Goal: Transaction & Acquisition: Purchase product/service

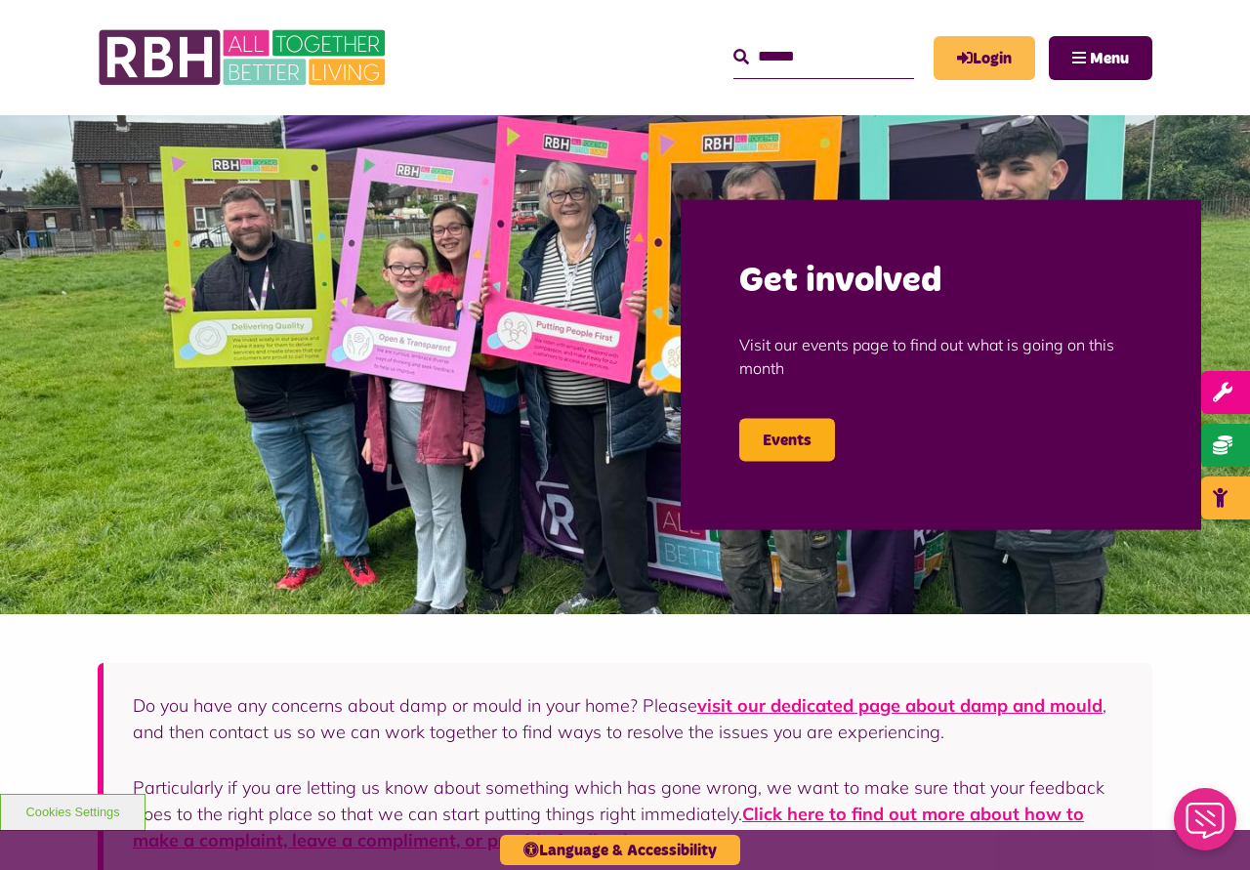
click at [987, 49] on link "Login" at bounding box center [985, 58] width 102 height 44
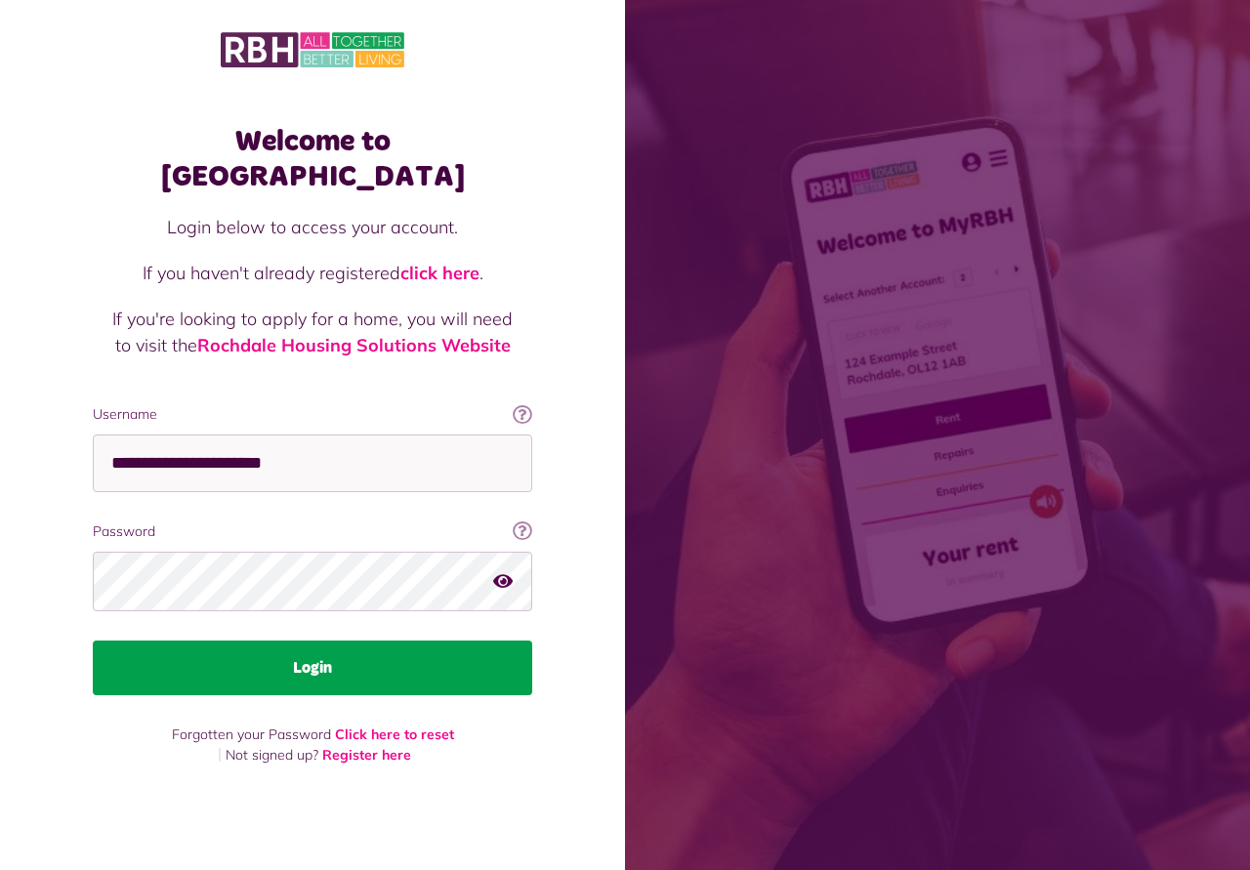
click at [348, 651] on button "Login" at bounding box center [313, 668] width 440 height 55
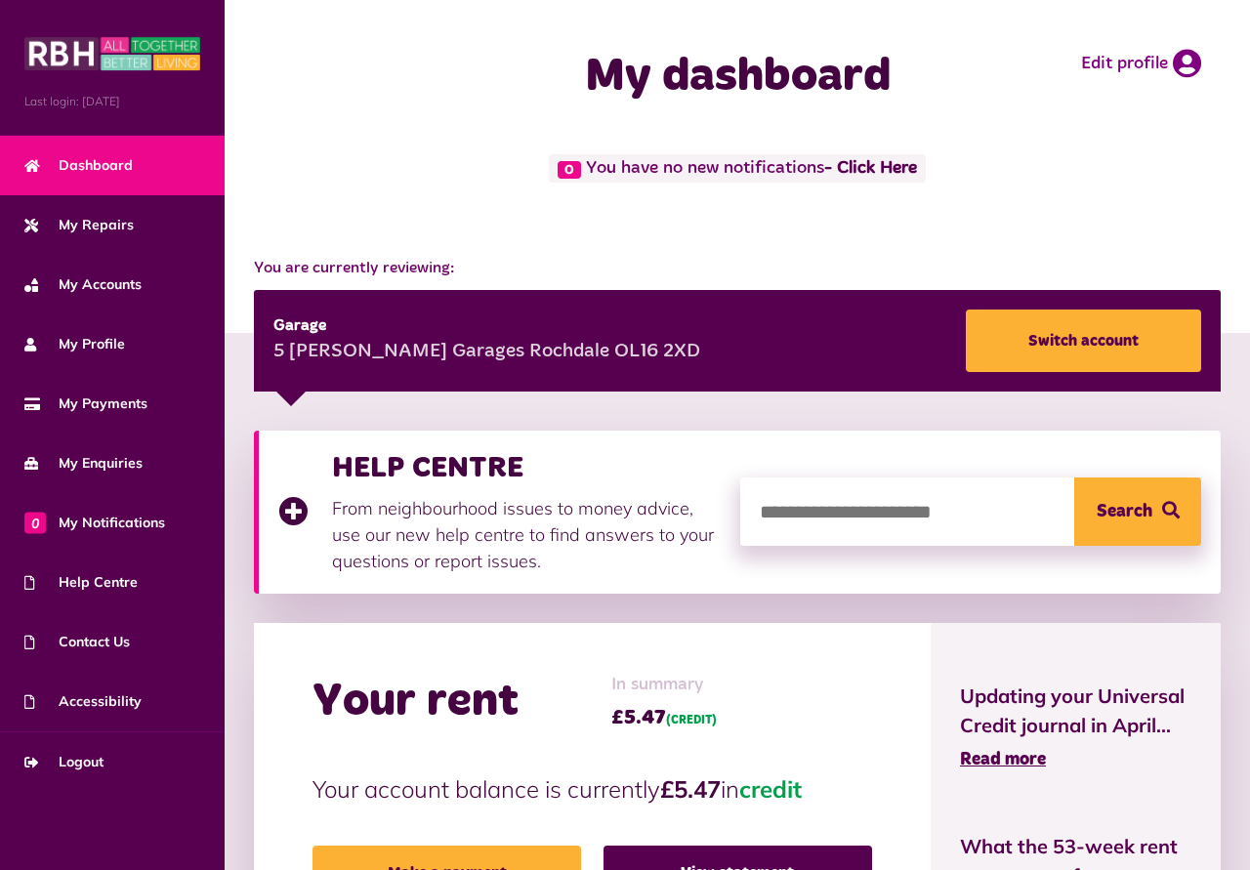
click at [849, 348] on div "Garage 5 Mayfield Garages Rochdale OL16 2XD Switch account" at bounding box center [737, 341] width 967 height 102
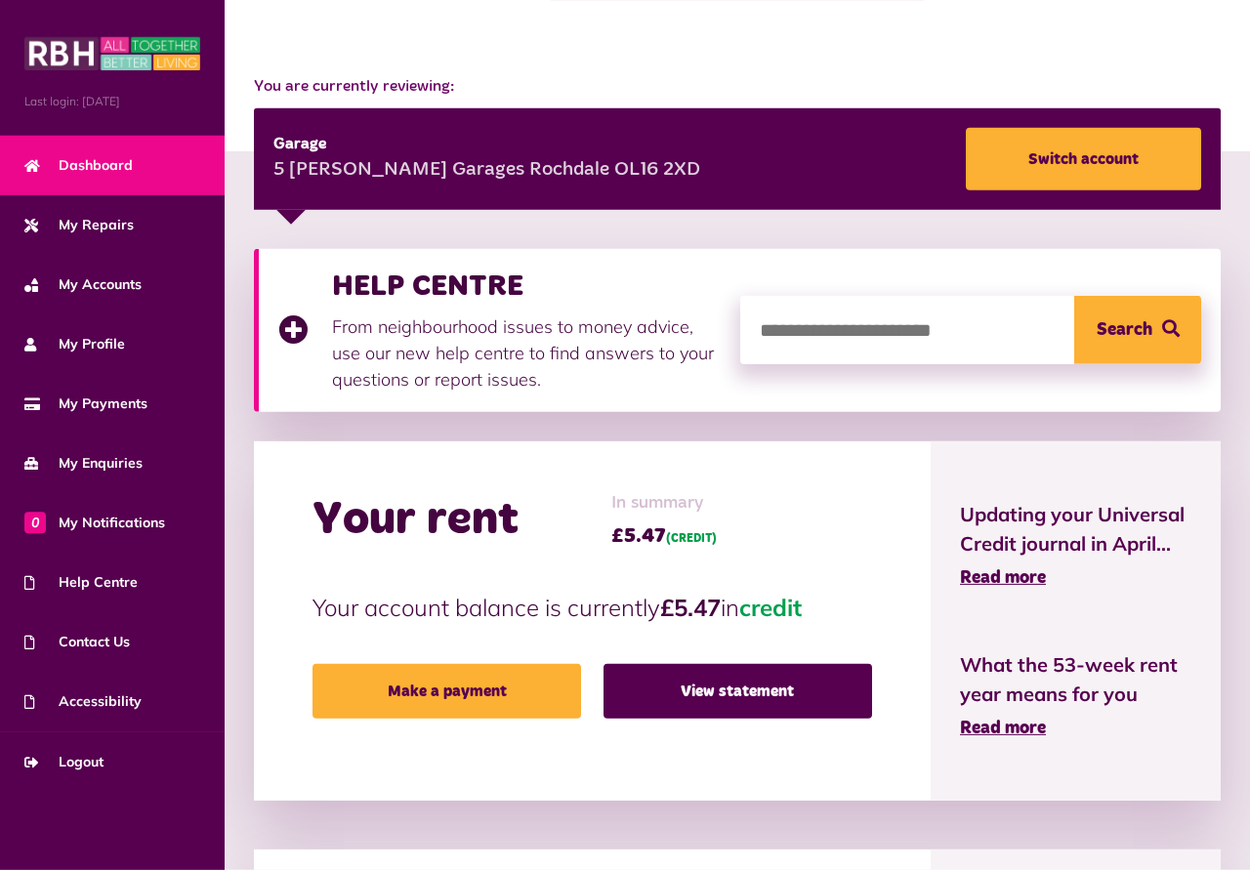
scroll to position [199, 0]
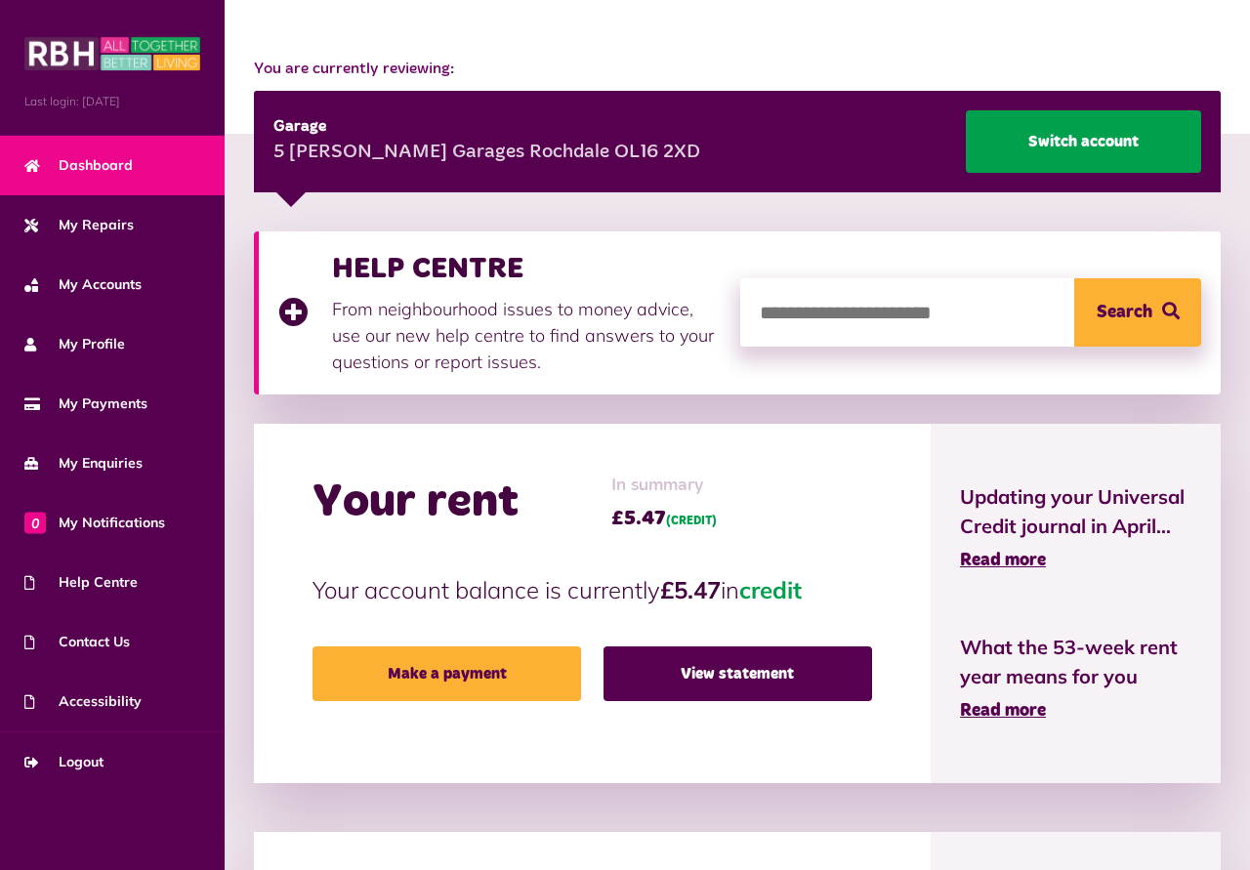
click at [1062, 143] on link "Switch account" at bounding box center [1083, 141] width 235 height 63
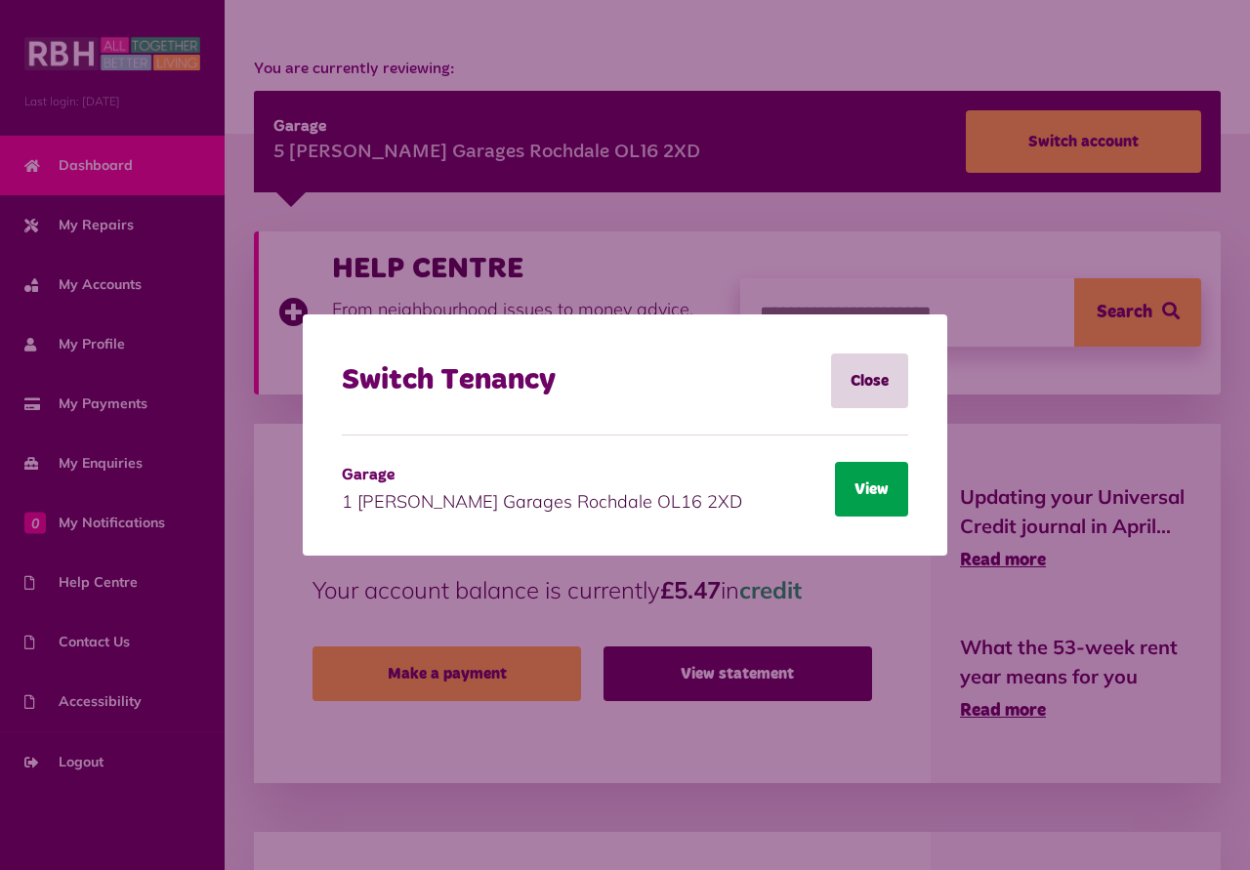
click at [882, 491] on button "View" at bounding box center [871, 489] width 73 height 55
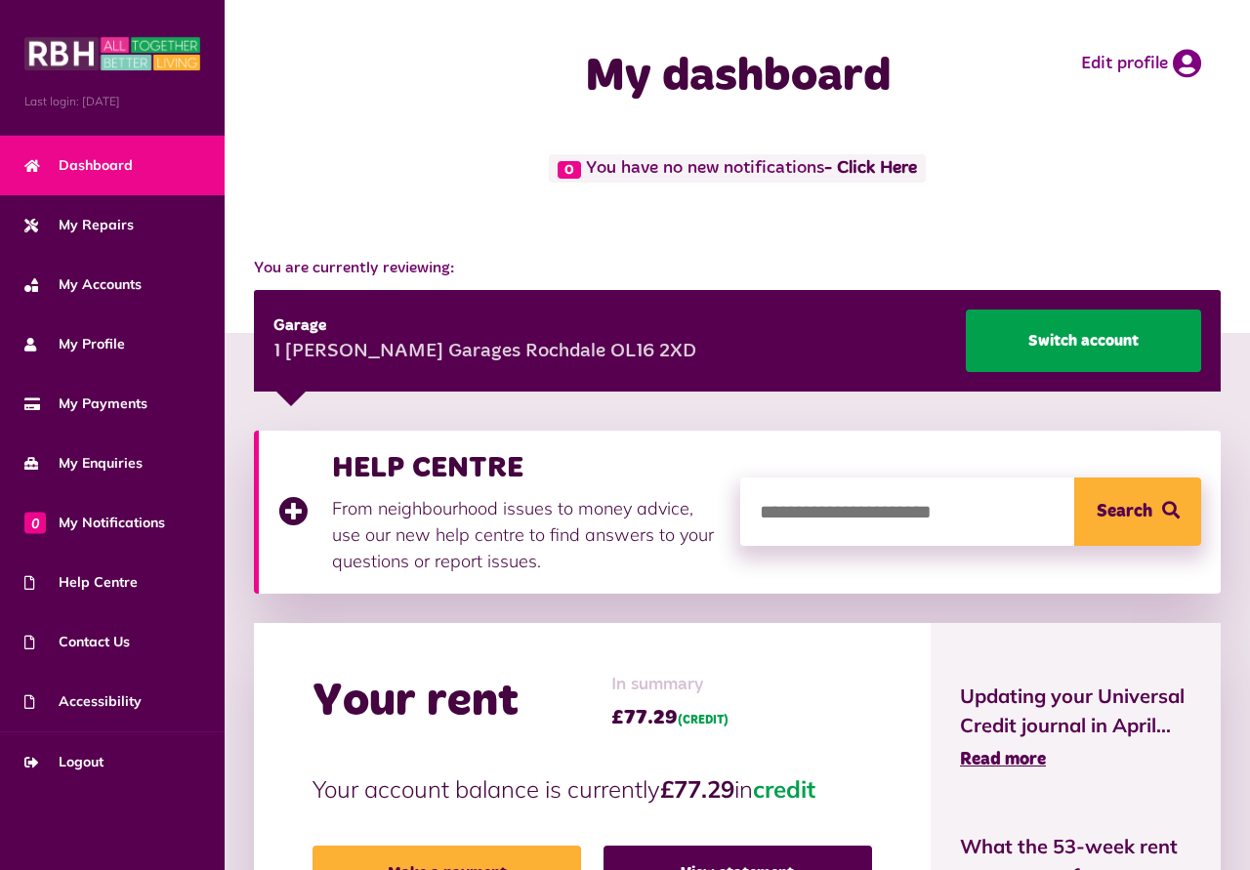
click at [1036, 343] on link "Switch account" at bounding box center [1083, 341] width 235 height 63
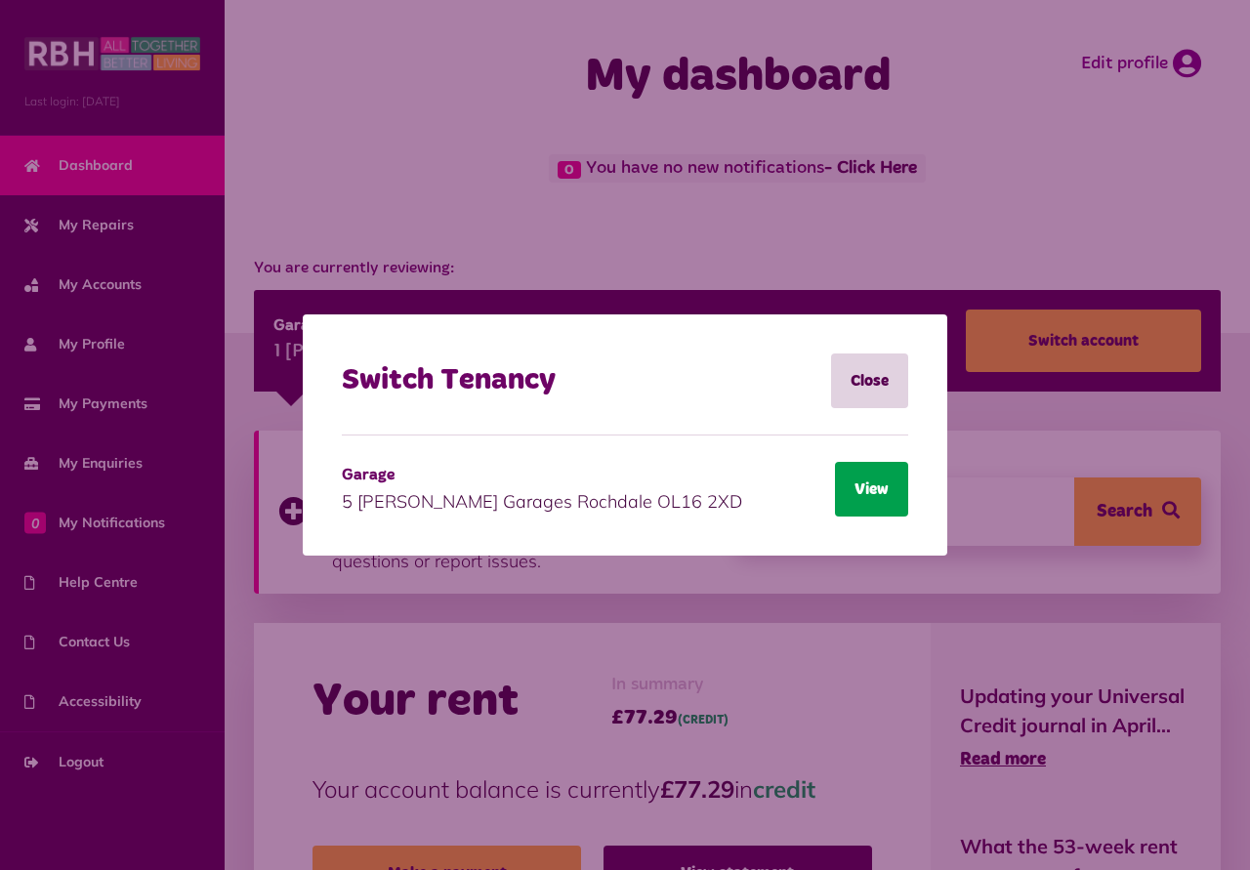
click at [867, 473] on button "View" at bounding box center [871, 489] width 73 height 55
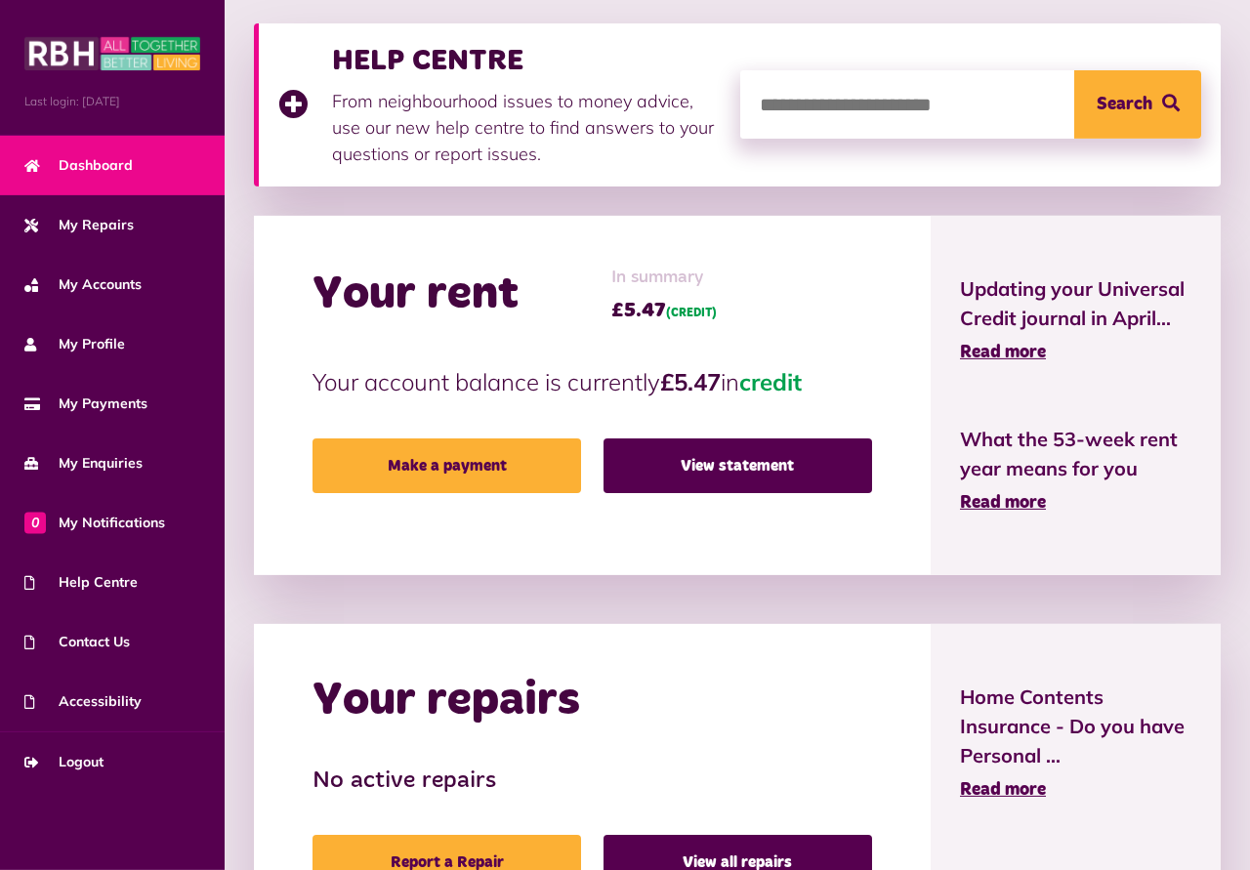
scroll to position [340, 0]
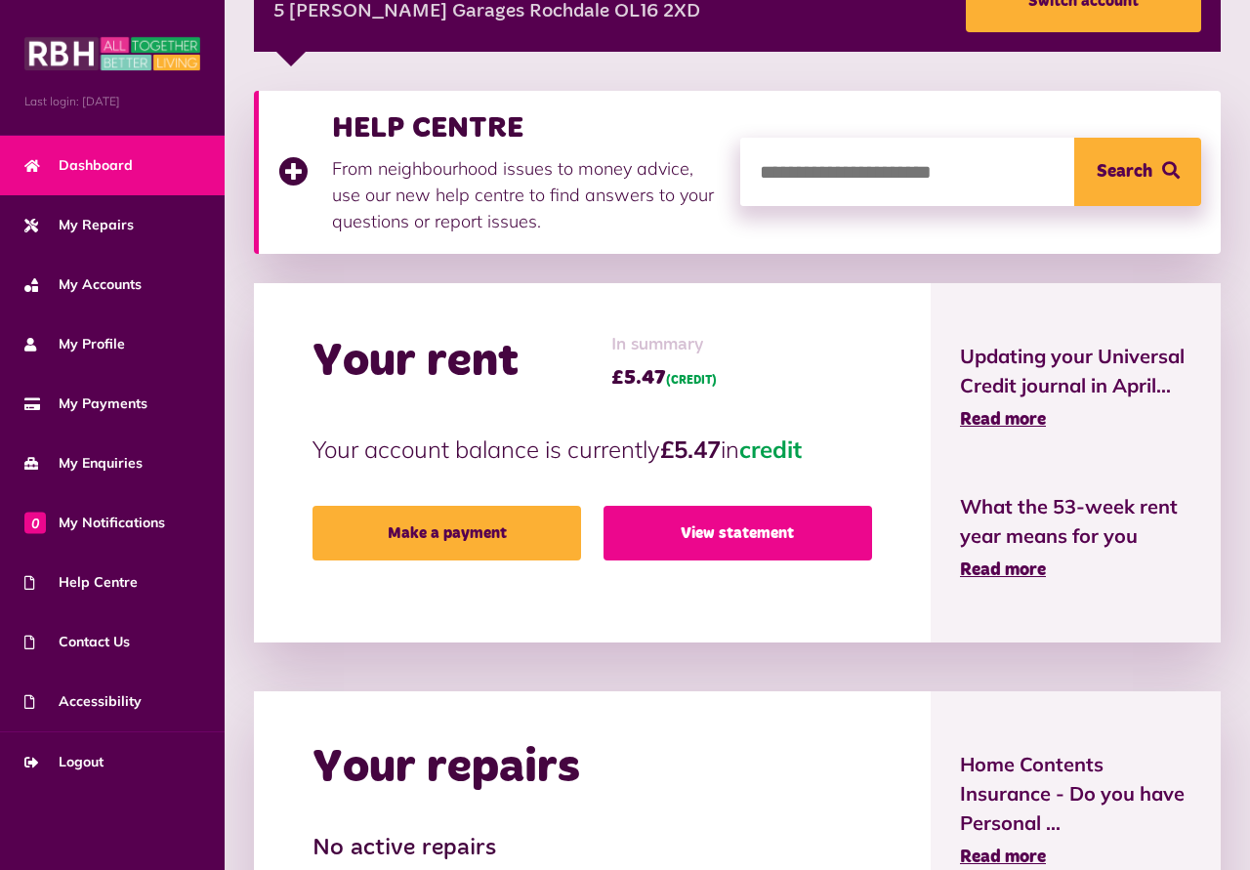
click at [738, 538] on link "View statement" at bounding box center [738, 533] width 269 height 55
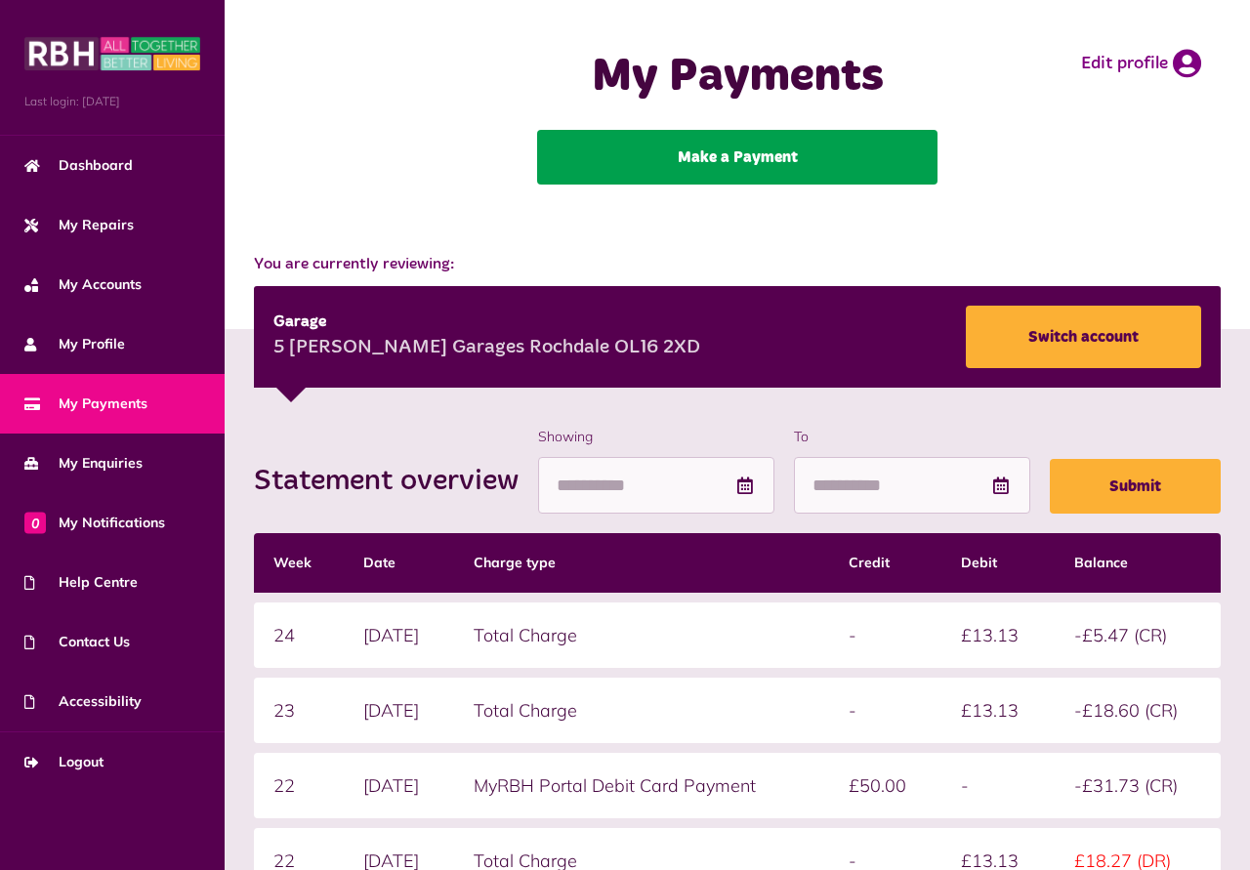
click at [709, 159] on link "Make a Payment" at bounding box center [737, 157] width 401 height 55
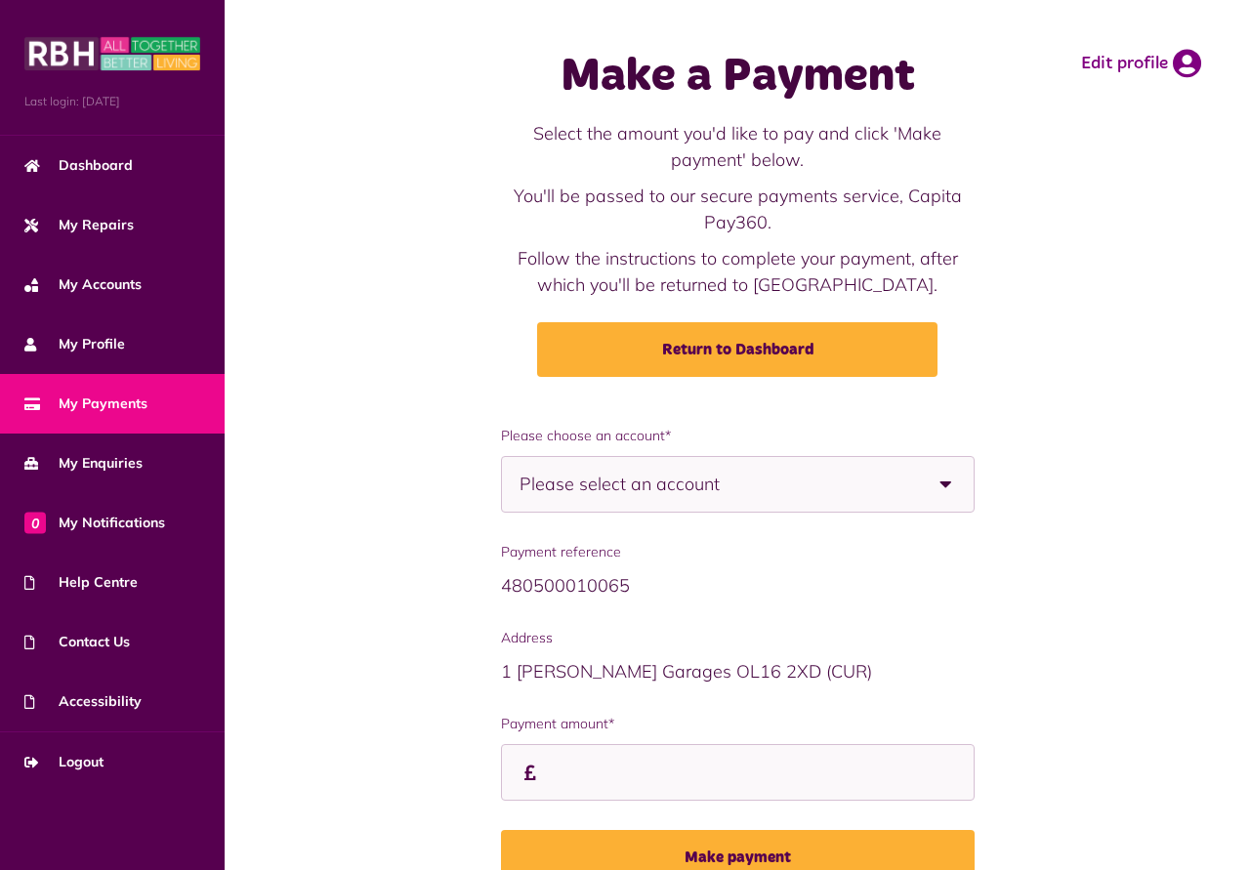
click at [947, 482] on b at bounding box center [946, 484] width 55 height 55
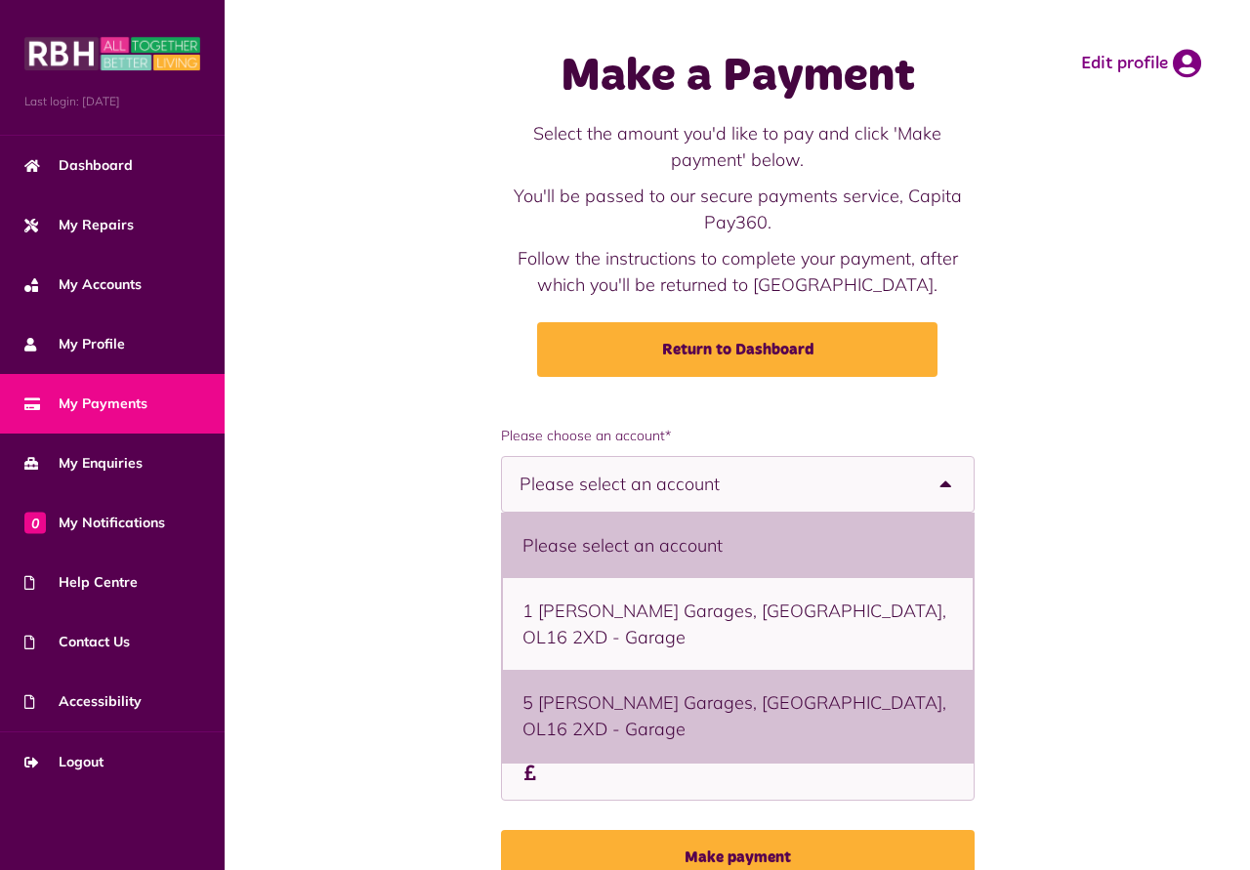
click at [638, 673] on li "5 [PERSON_NAME] Garages, [GEOGRAPHIC_DATA], OL16 2XD - Garage" at bounding box center [738, 716] width 470 height 92
select select "**********"
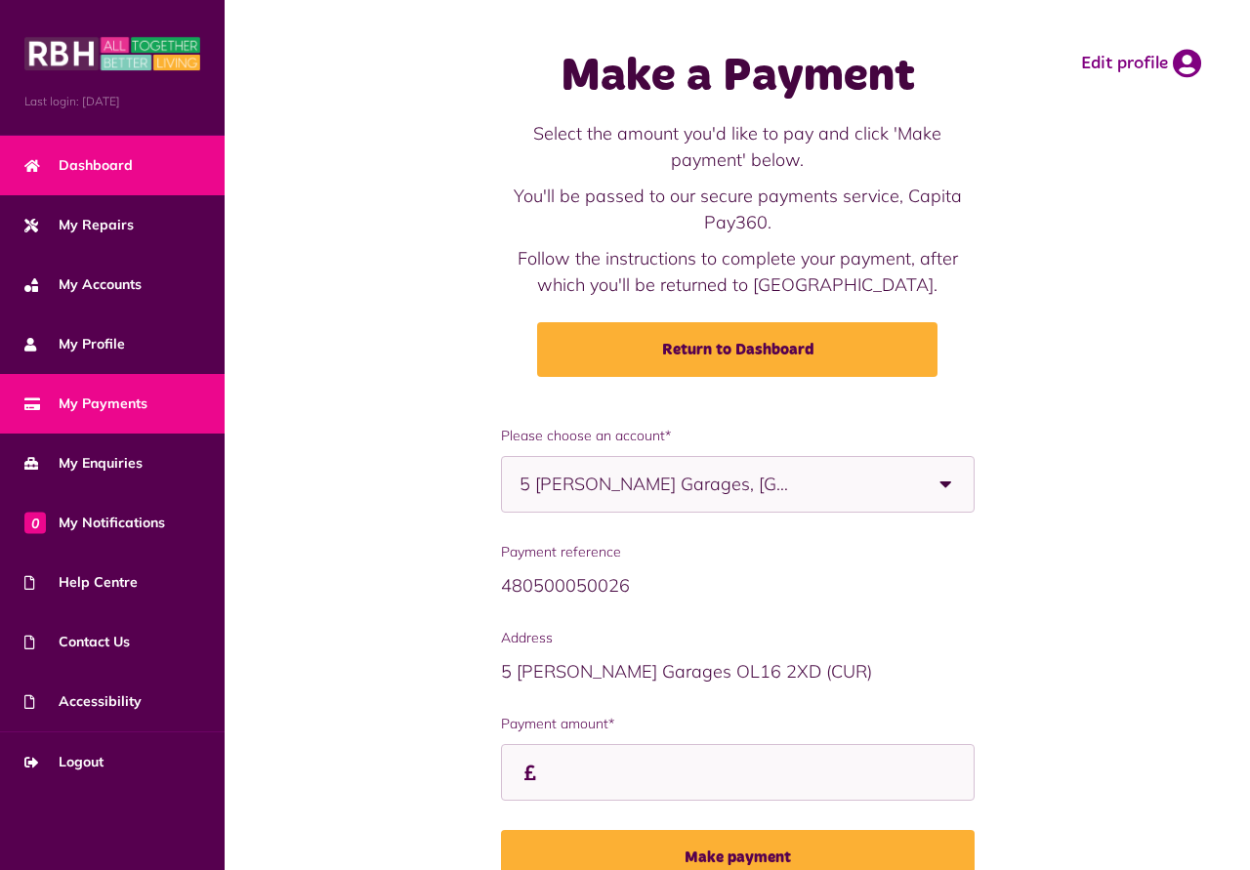
click at [95, 161] on span "Dashboard" at bounding box center [78, 165] width 108 height 21
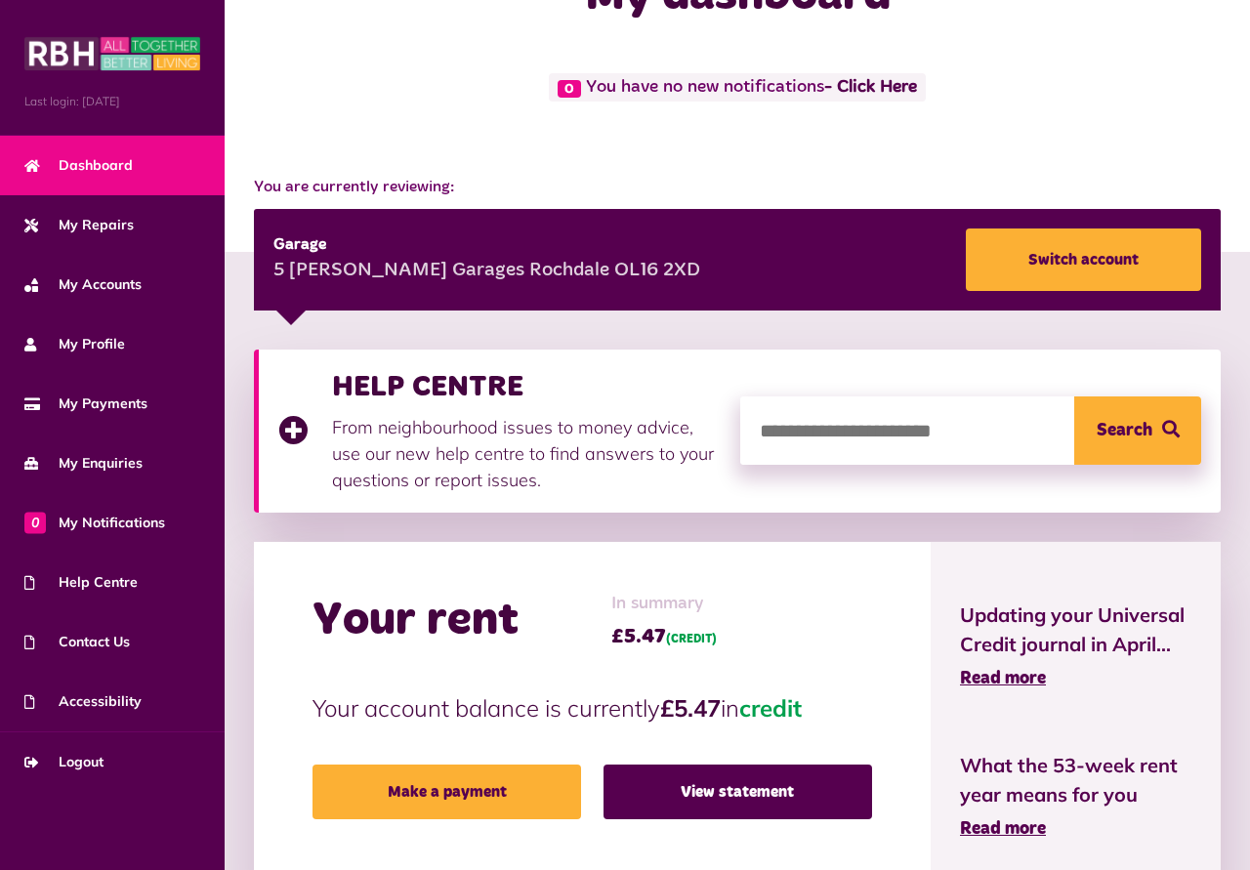
scroll to position [199, 0]
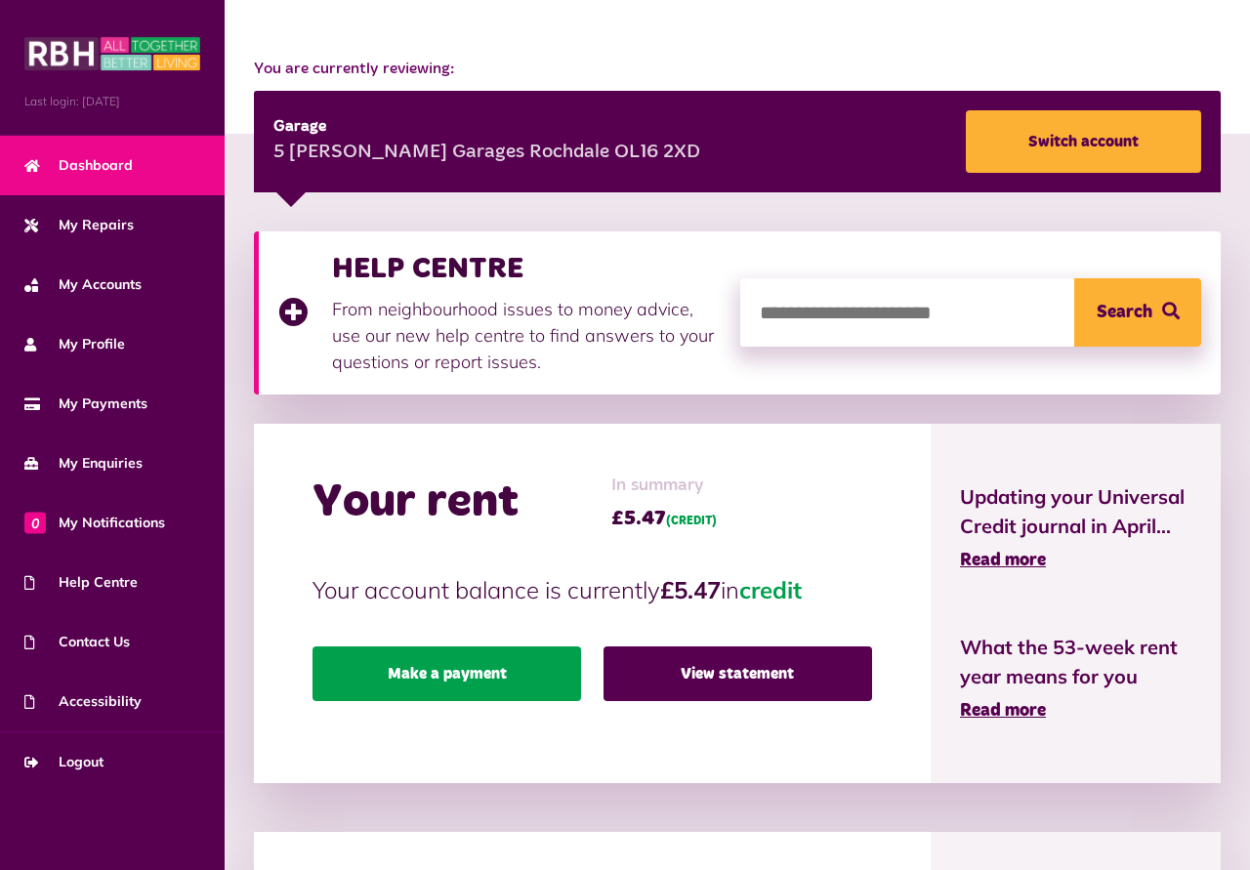
click at [517, 673] on link "Make a payment" at bounding box center [447, 674] width 269 height 55
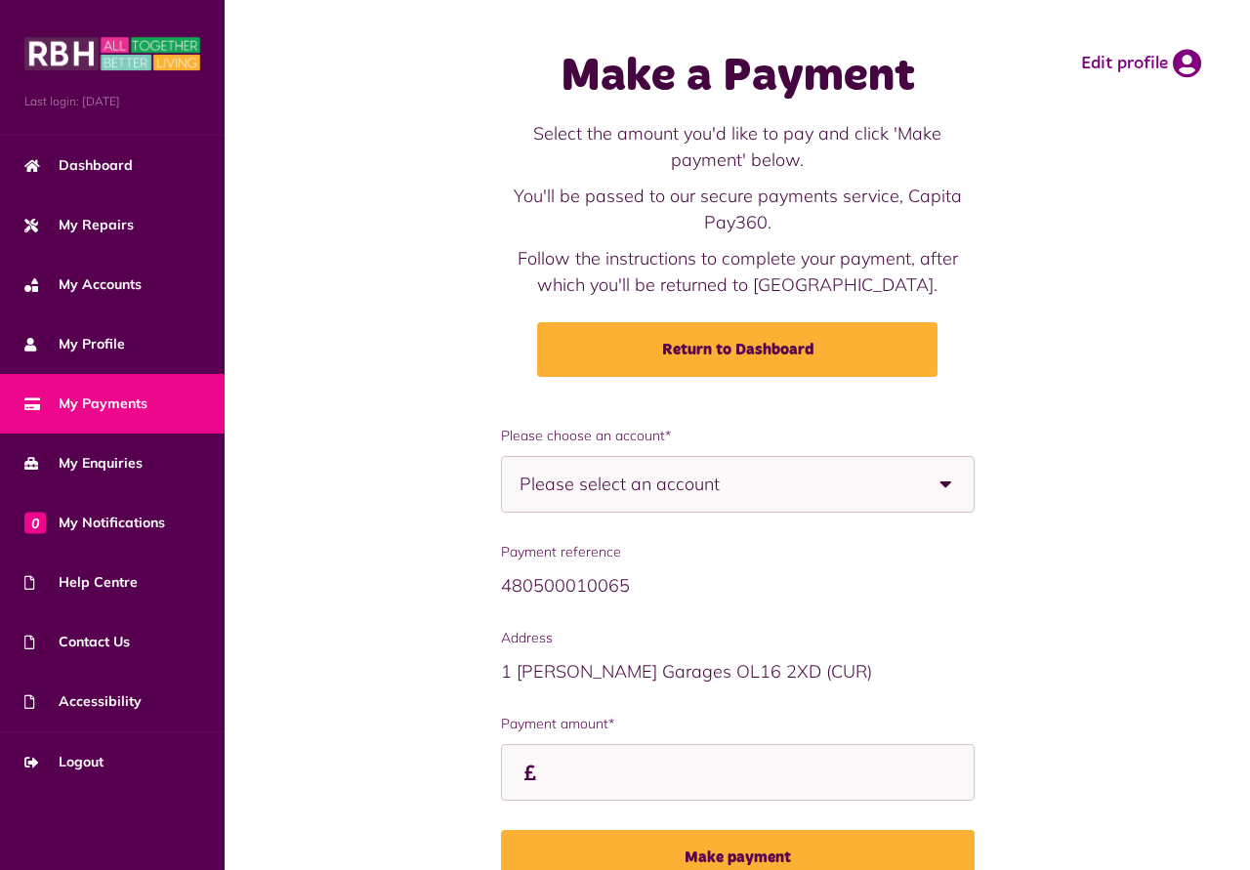
click at [945, 483] on b at bounding box center [946, 484] width 55 height 55
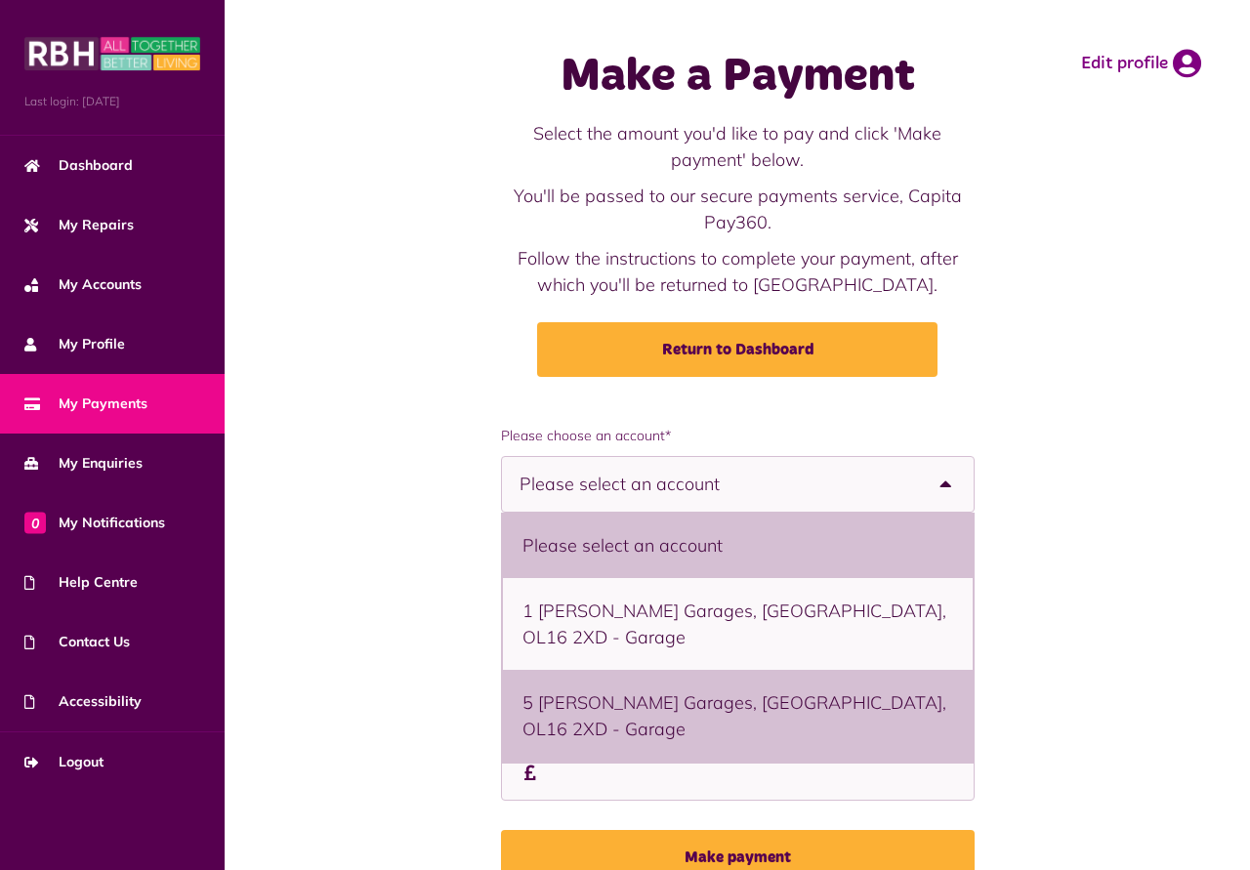
click at [666, 670] on li "5 [PERSON_NAME] Garages, [GEOGRAPHIC_DATA], OL16 2XD - Garage" at bounding box center [738, 716] width 470 height 92
select select "**********"
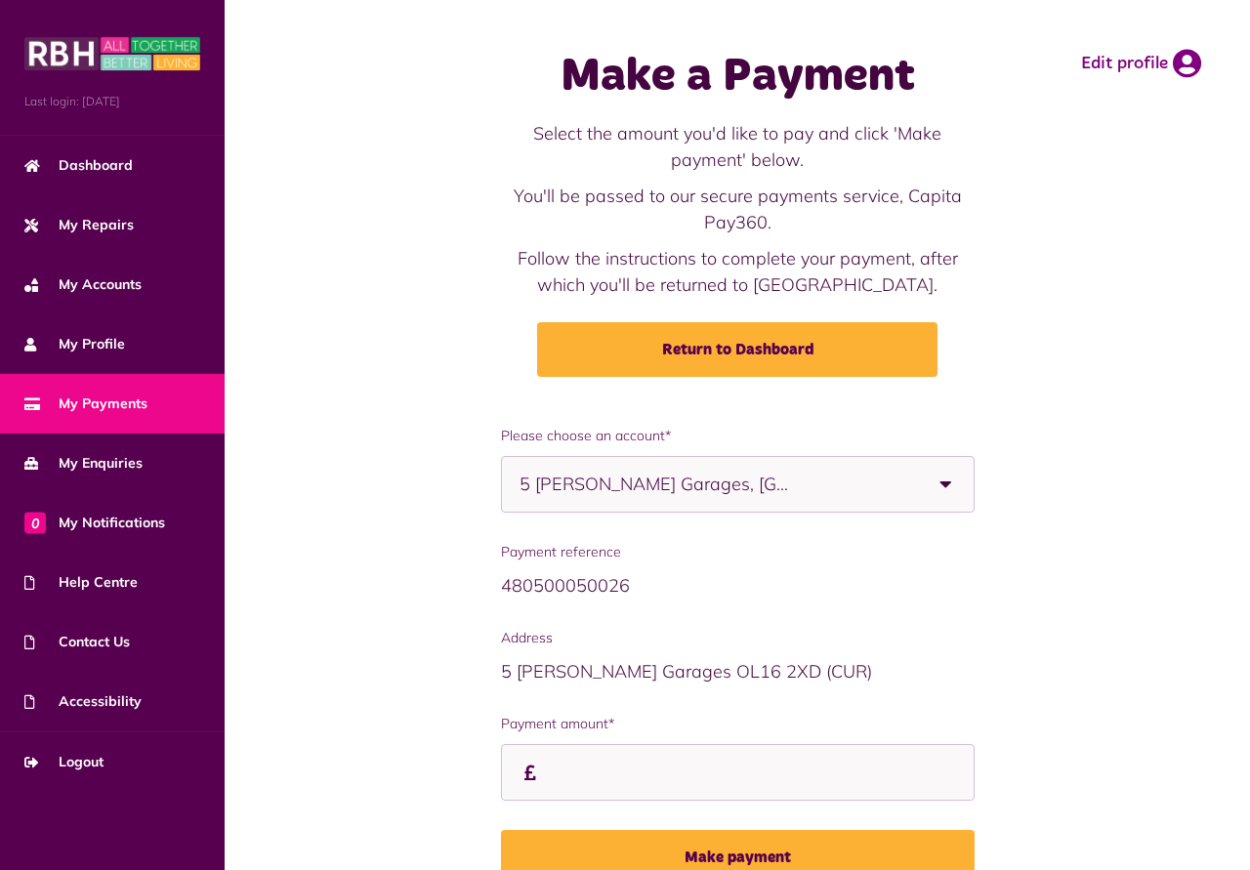
scroll to position [106, 0]
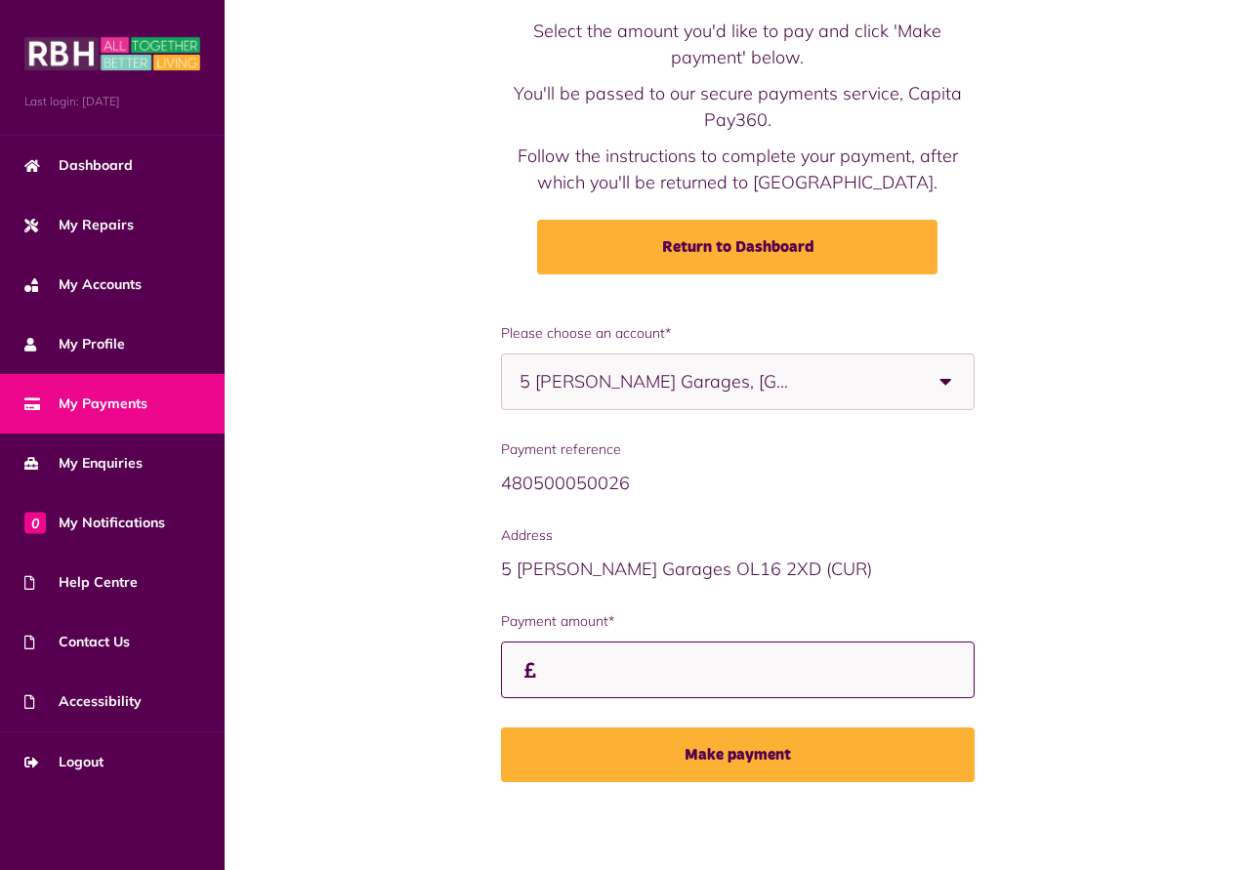
click at [544, 671] on input "Payment amount*" at bounding box center [738, 671] width 474 height 58
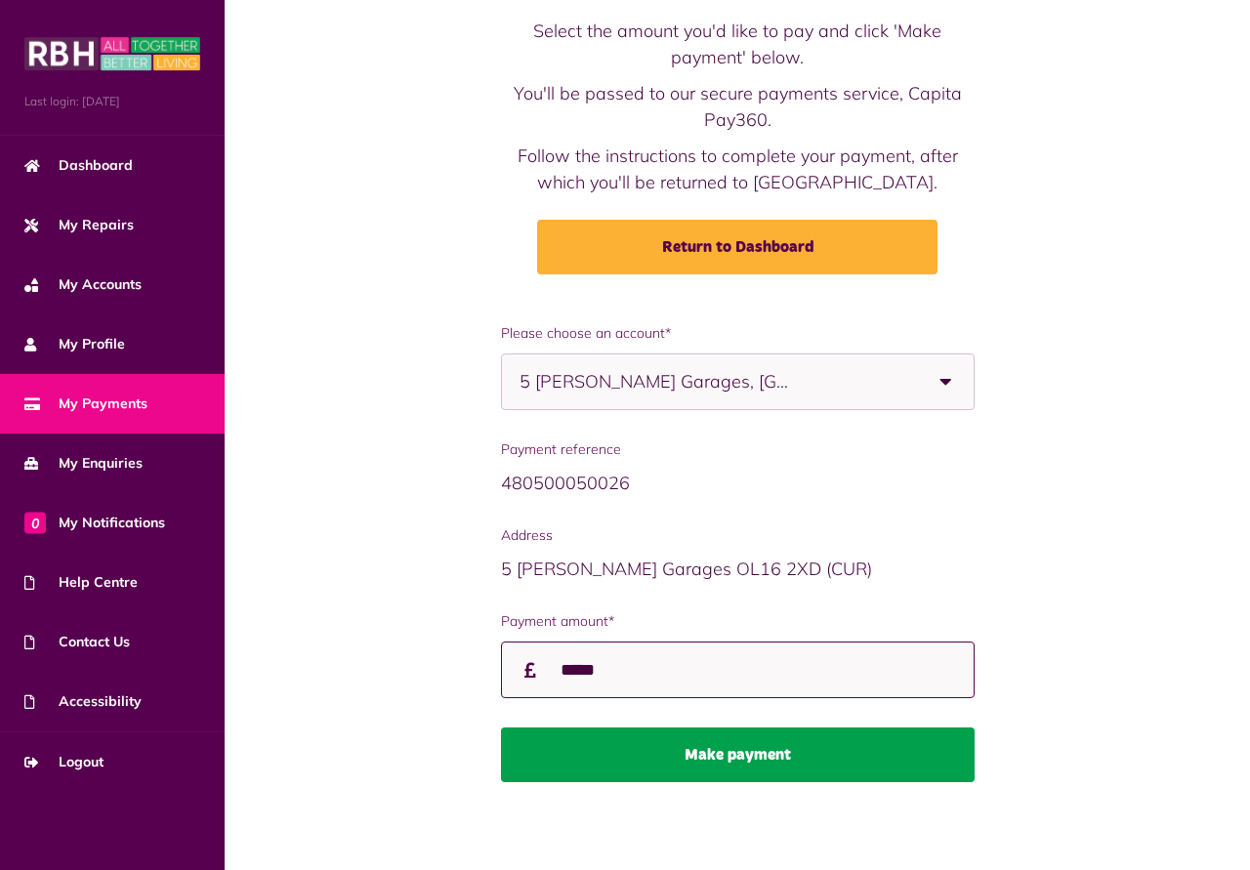
type input "*****"
click at [749, 752] on button "Make payment" at bounding box center [738, 755] width 474 height 55
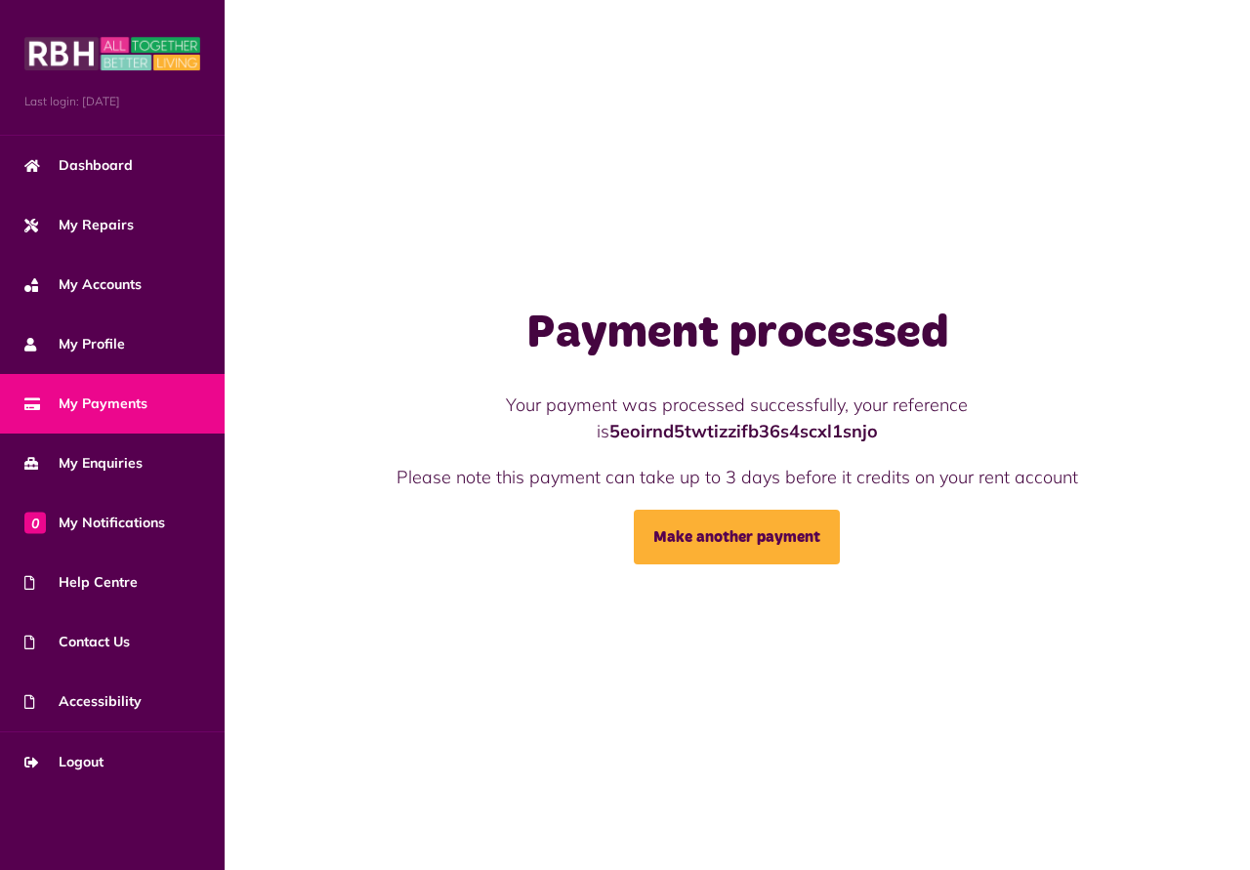
click at [838, 234] on div "Payment processed Your payment was processed successfully, your reference is 5e…" at bounding box center [738, 435] width 1026 height 870
click at [818, 107] on div "Payment processed Your payment was processed successfully, your reference is 5e…" at bounding box center [738, 435] width 1026 height 870
